Goal: Transaction & Acquisition: Purchase product/service

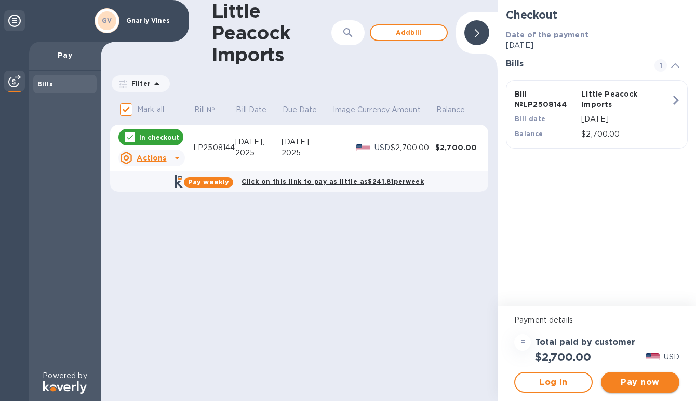
click at [640, 386] on span "Pay now" at bounding box center [641, 382] width 62 height 12
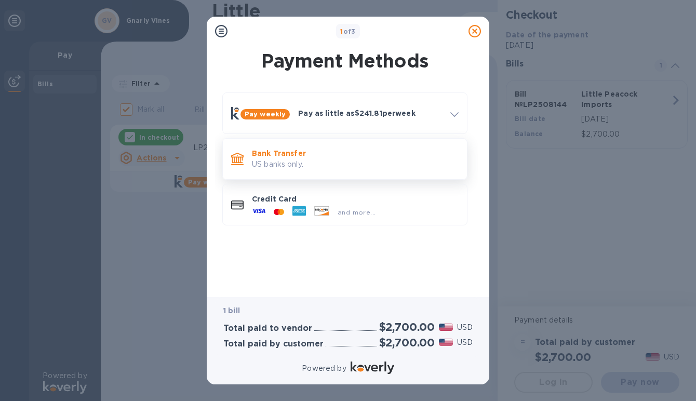
click at [358, 167] on p "US banks only." at bounding box center [355, 164] width 207 height 11
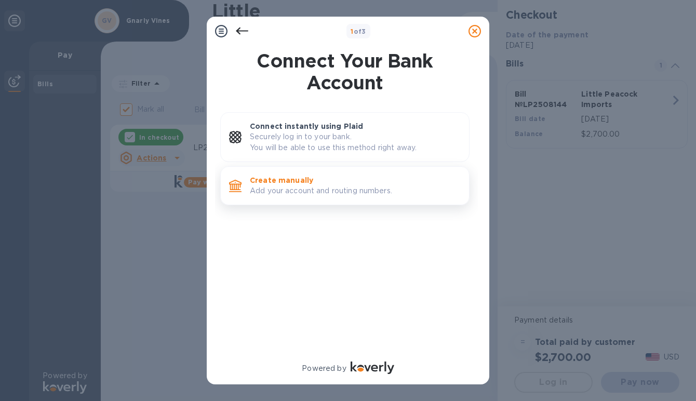
click at [353, 188] on p "Add your account and routing numbers." at bounding box center [355, 191] width 211 height 11
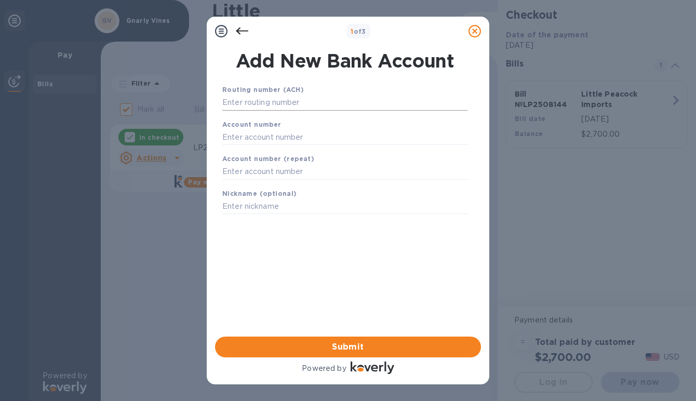
click at [324, 101] on input "text" at bounding box center [344, 103] width 245 height 16
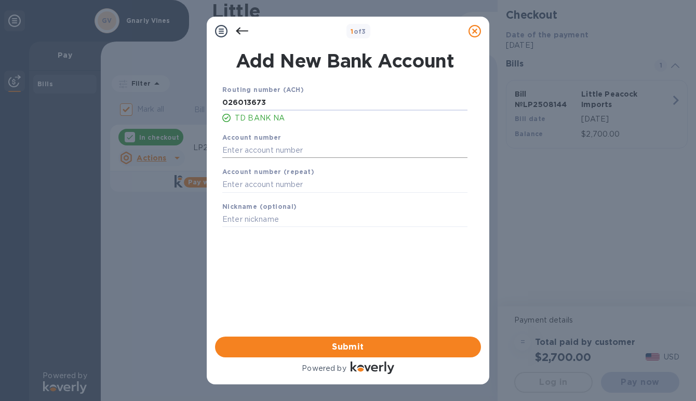
type input "026013673"
click at [317, 153] on input "text" at bounding box center [344, 150] width 245 height 16
type input "4323023468"
click at [310, 183] on input "text" at bounding box center [344, 185] width 245 height 16
type input "4323023468"
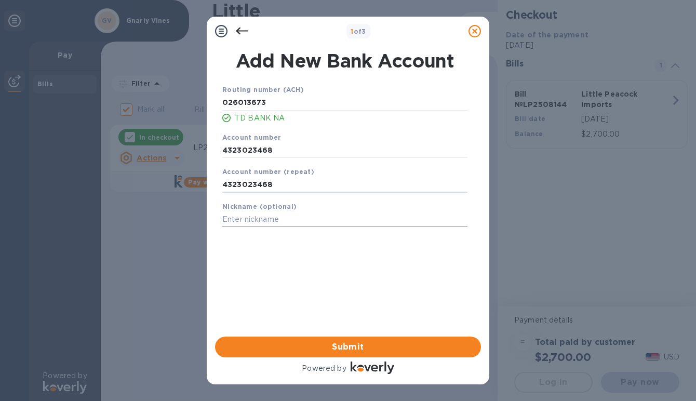
click at [301, 218] on input "text" at bounding box center [344, 220] width 245 height 16
type input "TD Bus"
click at [326, 345] on span "Submit" at bounding box center [347, 347] width 249 height 12
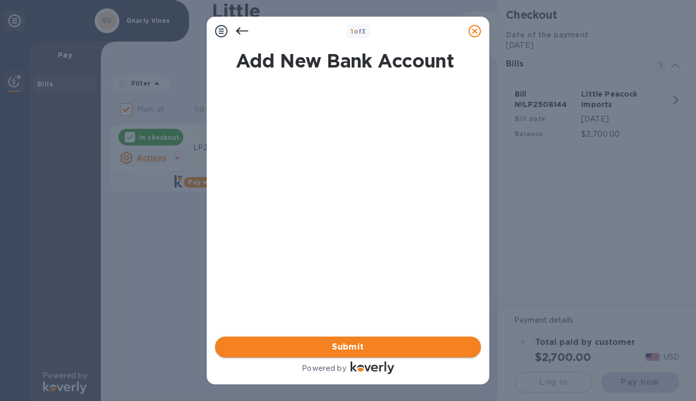
click at [326, 345] on span "Submit" at bounding box center [347, 347] width 249 height 12
